Goal: Find specific page/section: Find specific page/section

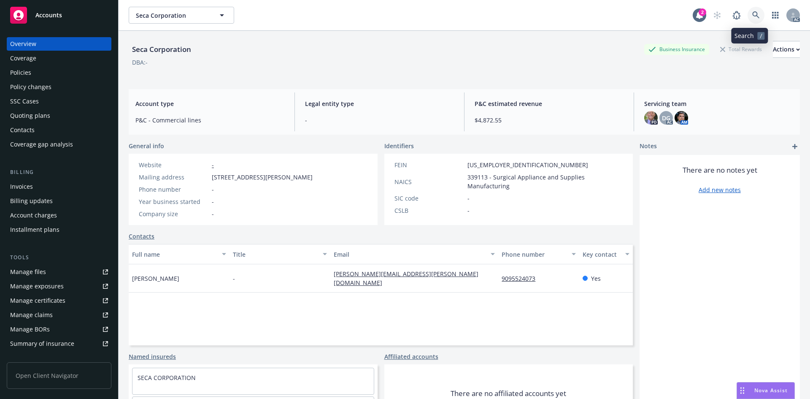
click at [752, 16] on icon at bounding box center [756, 15] width 8 height 8
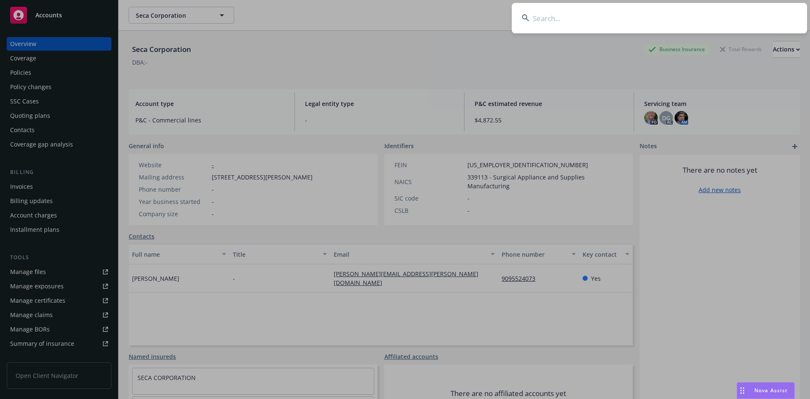
drag, startPoint x: 590, startPoint y: 29, endPoint x: 585, endPoint y: 23, distance: 8.1
click at [586, 24] on input at bounding box center [659, 18] width 295 height 30
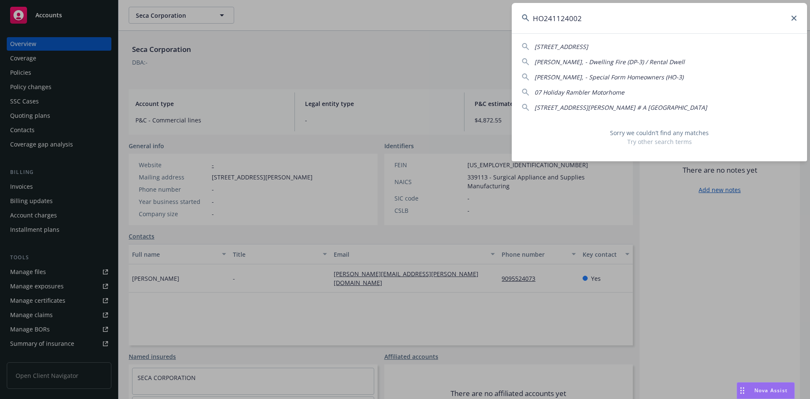
click at [542, 19] on input "HO241124002" at bounding box center [659, 18] width 295 height 30
drag, startPoint x: 593, startPoint y: 19, endPoint x: 482, endPoint y: 11, distance: 111.6
click at [486, 12] on div "H0241124002 [PERSON_NAME] Companies Inc 04 Harley Motorcycle 10 Haciendas [STRE…" at bounding box center [405, 199] width 810 height 399
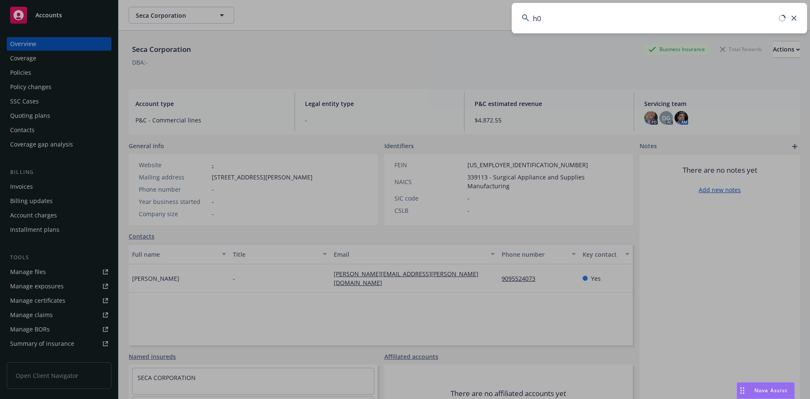
type input "h"
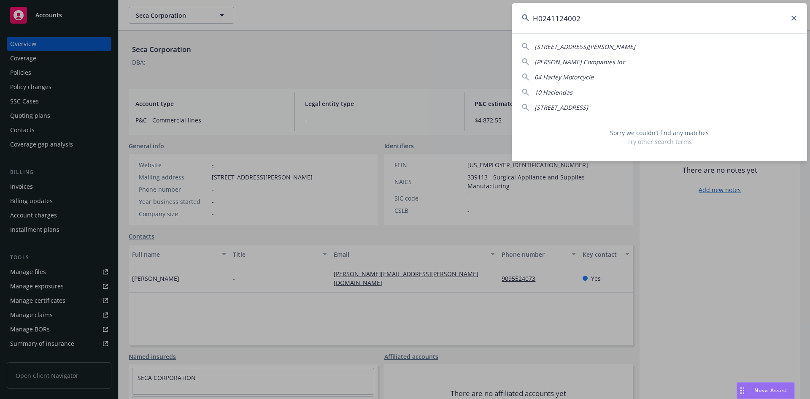
click at [541, 16] on input "H0241124002" at bounding box center [659, 18] width 295 height 30
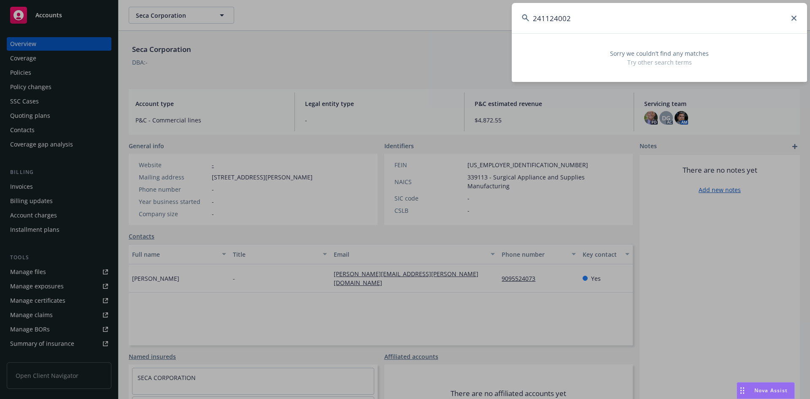
click at [589, 19] on input "241124002" at bounding box center [659, 18] width 295 height 30
drag, startPoint x: 532, startPoint y: 20, endPoint x: 607, endPoint y: 19, distance: 75.1
click at [607, 19] on input "241124002" at bounding box center [659, 18] width 295 height 30
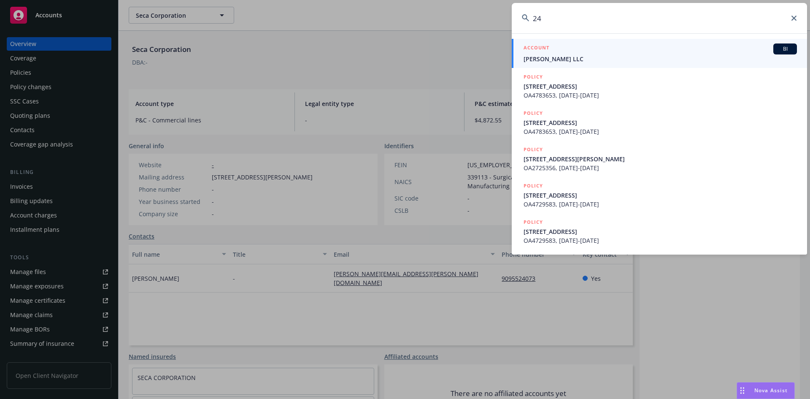
type input "2"
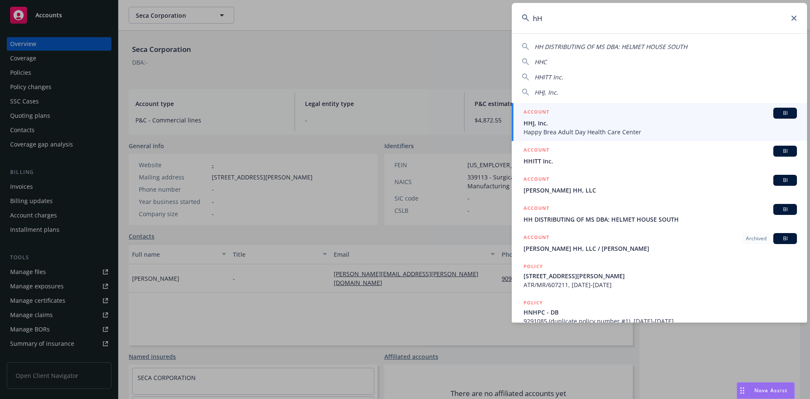
type input "h"
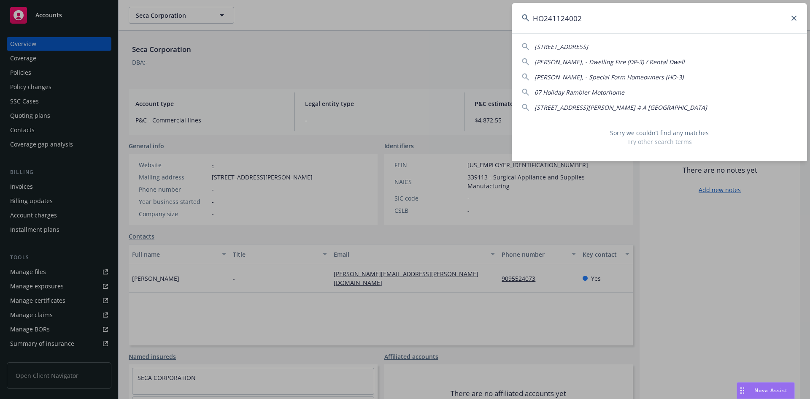
type input "HO241124002"
drag, startPoint x: 747, startPoint y: 331, endPoint x: 737, endPoint y: 322, distance: 14.0
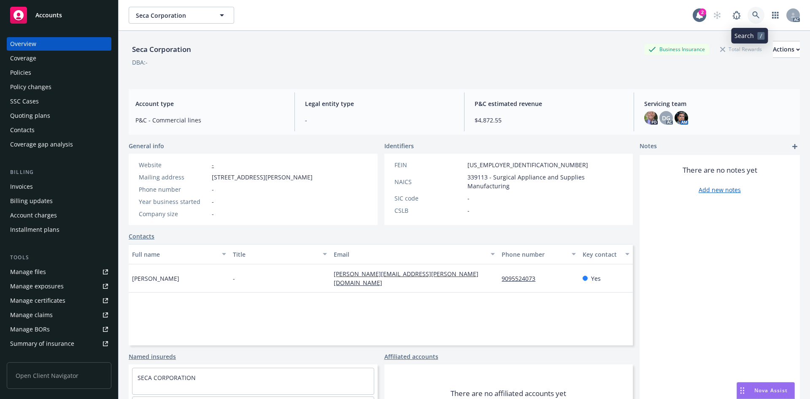
click at [752, 15] on icon at bounding box center [756, 15] width 8 height 8
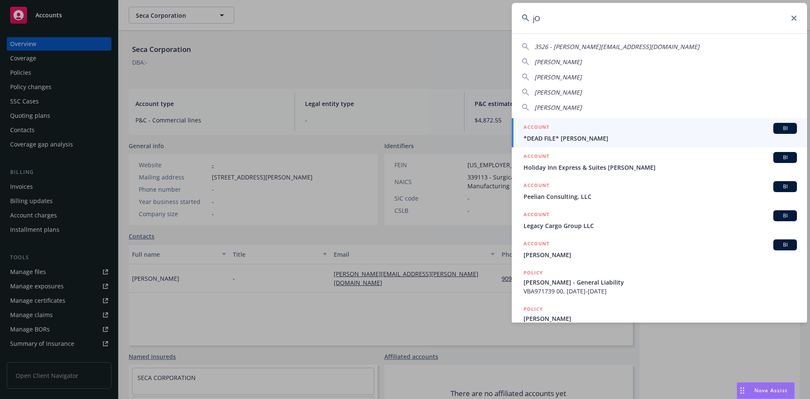
type input "j"
type input "J"
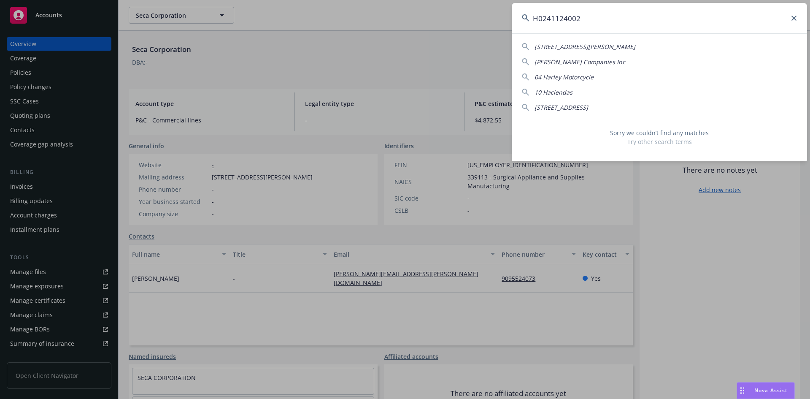
drag, startPoint x: 587, startPoint y: 21, endPoint x: 487, endPoint y: 12, distance: 101.2
click at [487, 12] on div "H0241124002 4121-[STREET_ADDRESS][PERSON_NAME] [PERSON_NAME] Companies Inc 04 H…" at bounding box center [405, 199] width 810 height 399
type input "pe"
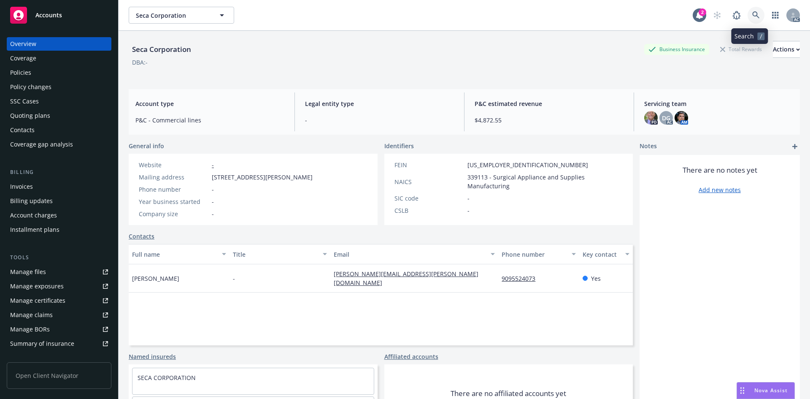
click at [752, 16] on icon at bounding box center [756, 15] width 8 height 8
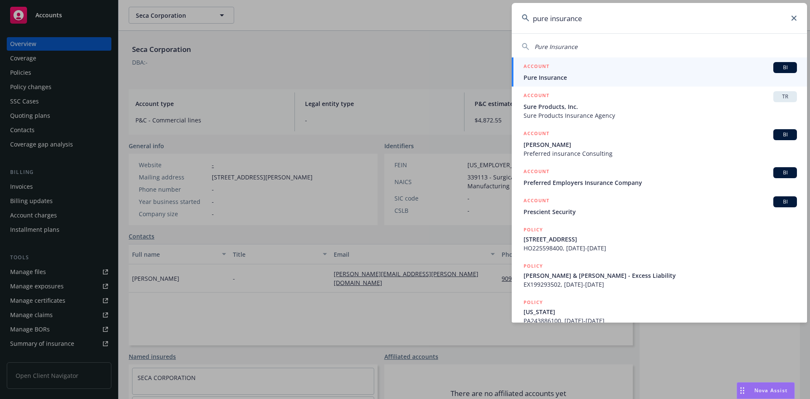
type input "pure insurance"
click at [549, 79] on span "Pure Insurance" at bounding box center [659, 77] width 273 height 9
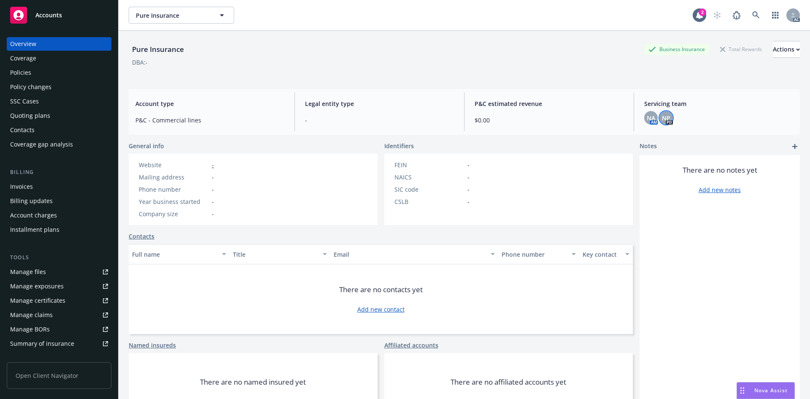
click at [665, 118] on span "NP" at bounding box center [666, 117] width 8 height 9
click at [647, 117] on span "NA" at bounding box center [651, 117] width 8 height 9
click at [312, 36] on div "Pure Insurance Business Insurance Total Rewards Actions DBA: -" at bounding box center [464, 56] width 671 height 51
click at [752, 13] on icon at bounding box center [756, 15] width 8 height 8
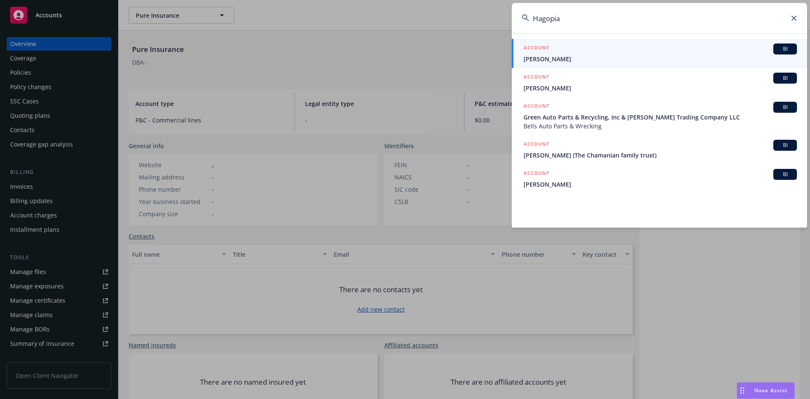
type input "[PERSON_NAME]"
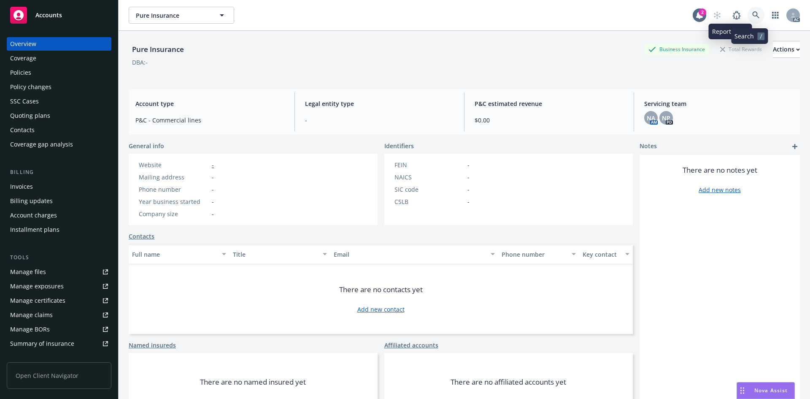
click at [752, 15] on icon at bounding box center [756, 15] width 8 height 8
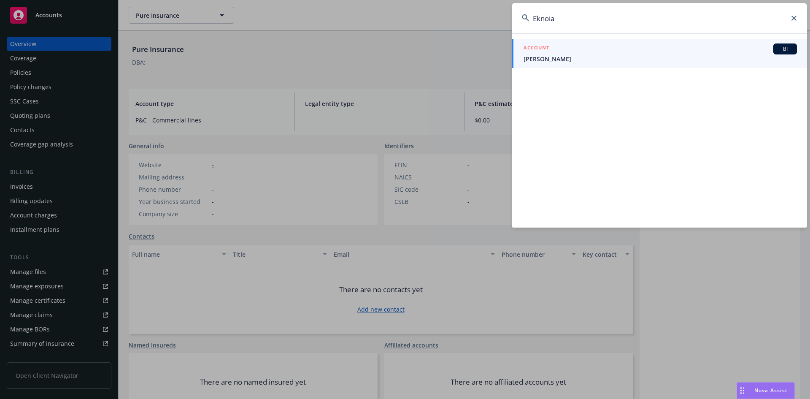
type input "Eknoian"
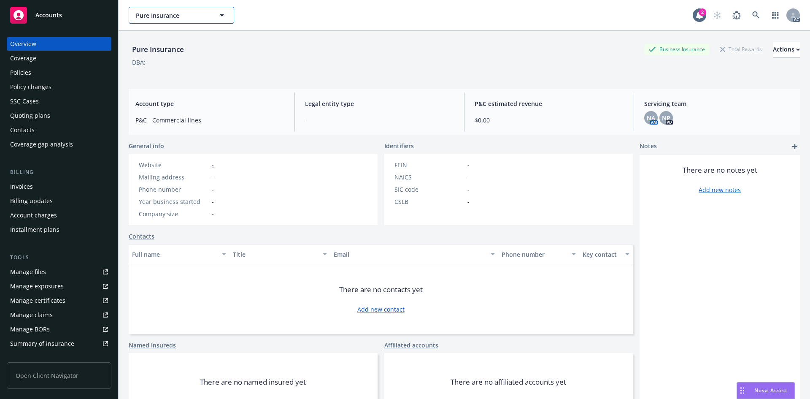
click at [224, 15] on icon "button" at bounding box center [222, 15] width 10 height 10
drag, startPoint x: 167, startPoint y: 17, endPoint x: 172, endPoint y: 13, distance: 6.0
click at [170, 17] on input at bounding box center [180, 15] width 74 height 9
type input "pure"
drag, startPoint x: 242, startPoint y: 56, endPoint x: 243, endPoint y: 51, distance: 4.4
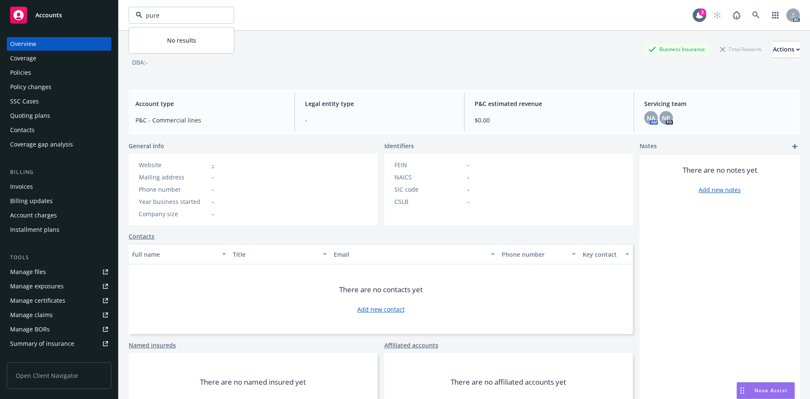
click at [242, 56] on div "Pure Insurance Business Insurance Total Rewards Actions" at bounding box center [464, 49] width 671 height 17
click at [18, 72] on div "Policies" at bounding box center [20, 72] width 21 height 13
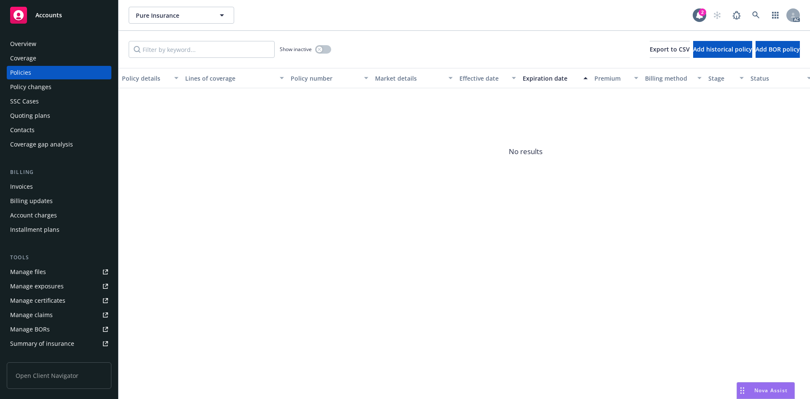
click at [27, 190] on div "Invoices" at bounding box center [21, 186] width 23 height 13
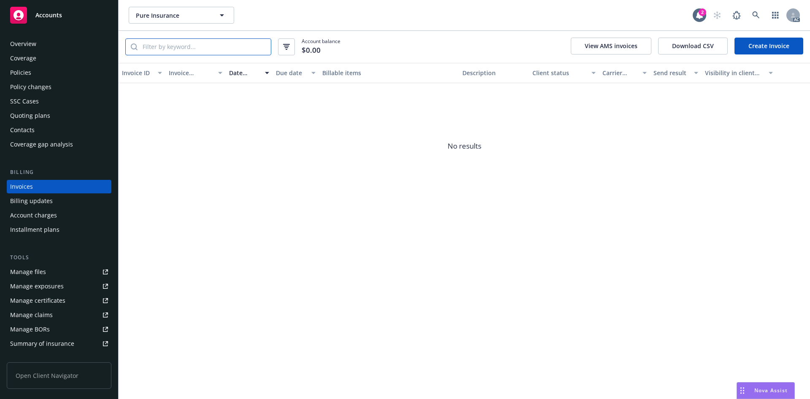
click at [190, 50] on input "search" at bounding box center [203, 47] width 133 height 16
type input "HO241124002"
click at [755, 10] on link at bounding box center [755, 15] width 17 height 17
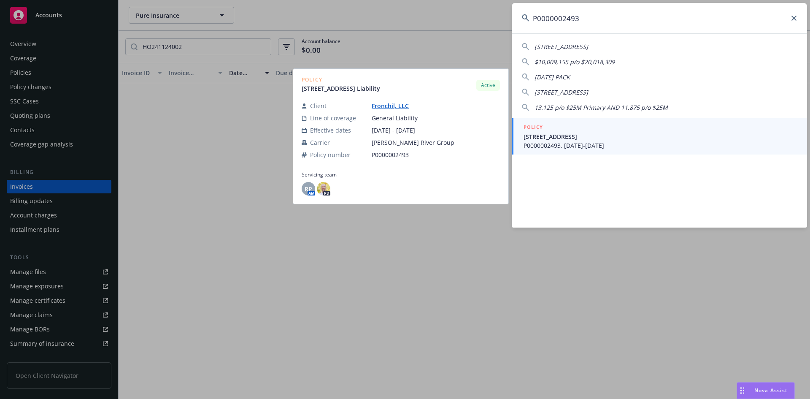
type input "P0000002493"
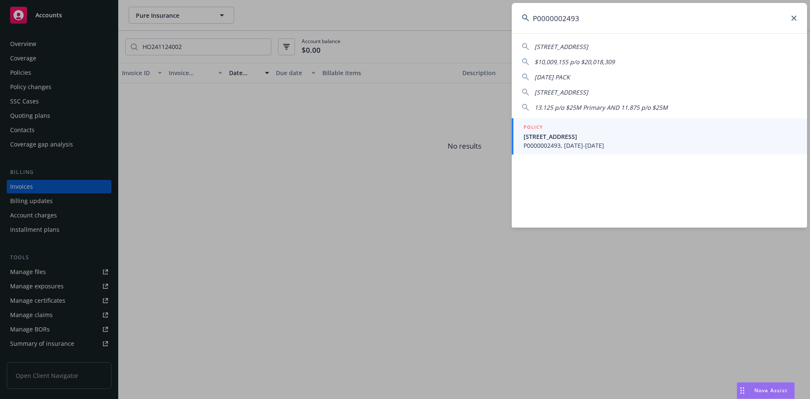
click at [563, 146] on span "P0000002493, [DATE]-[DATE]" at bounding box center [659, 145] width 273 height 9
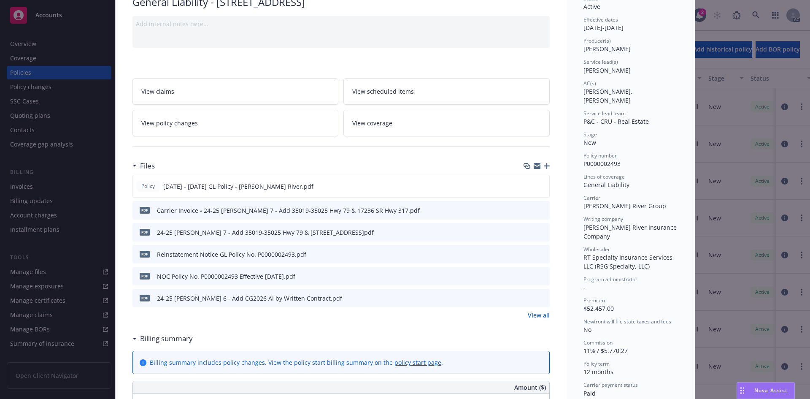
scroll to position [84, 0]
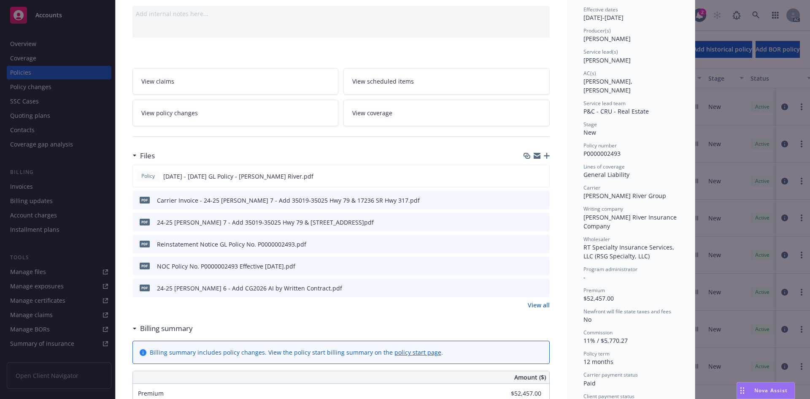
click at [288, 260] on div "pdf NOC Policy No. P0000002493 Effective [DATE].pdf" at bounding box center [215, 266] width 159 height 18
drag, startPoint x: 309, startPoint y: 261, endPoint x: 314, endPoint y: 262, distance: 5.1
click at [309, 261] on div "pdf NOC Policy No. P0000002493 Effective [DATE].pdf" at bounding box center [340, 265] width 417 height 19
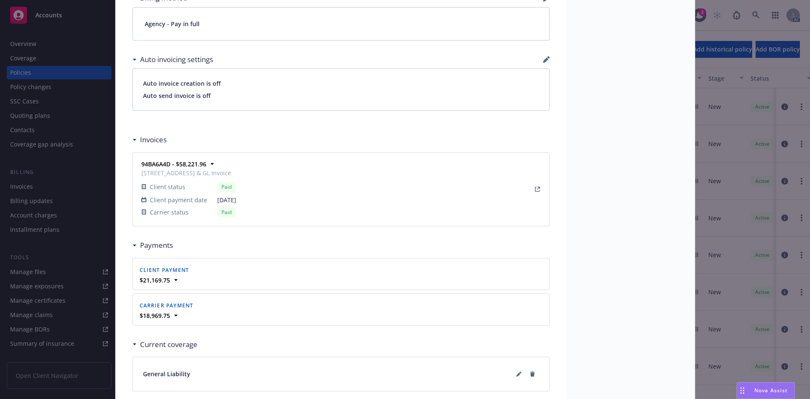
scroll to position [675, 0]
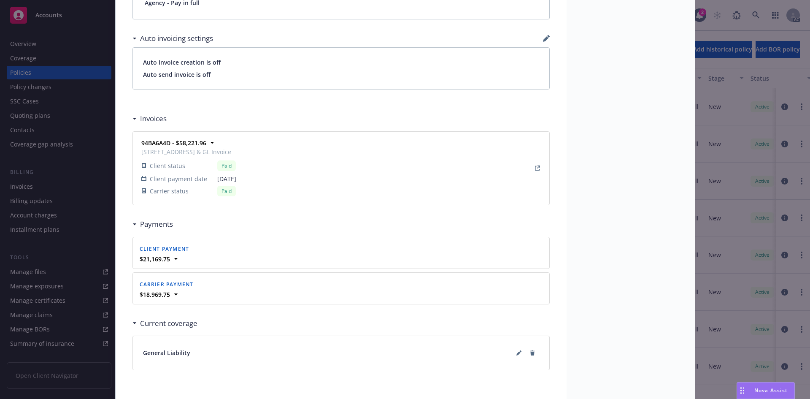
click at [222, 254] on div "$21,169.75" at bounding box center [341, 258] width 406 height 9
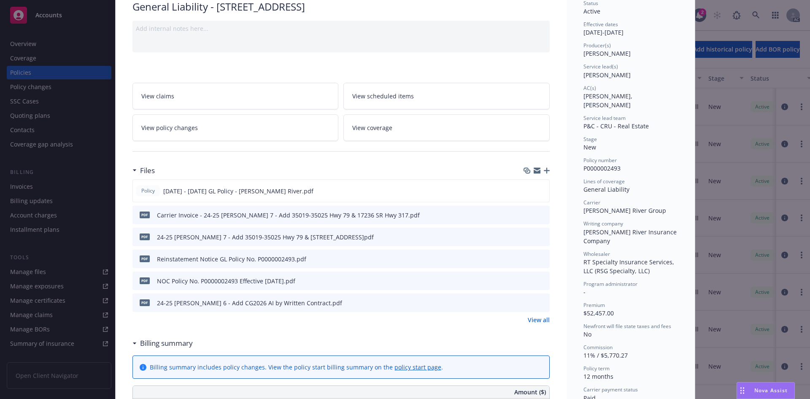
scroll to position [84, 0]
